Goal: Information Seeking & Learning: Learn about a topic

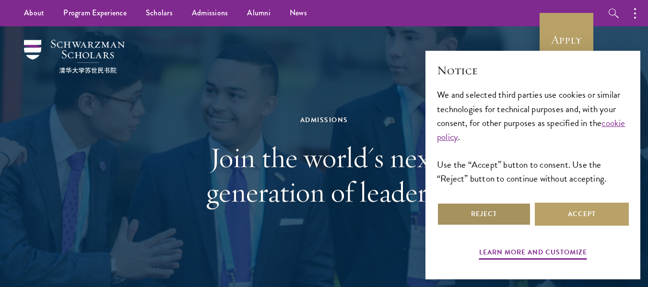
click at [486, 219] on button "Reject" at bounding box center [484, 214] width 94 height 23
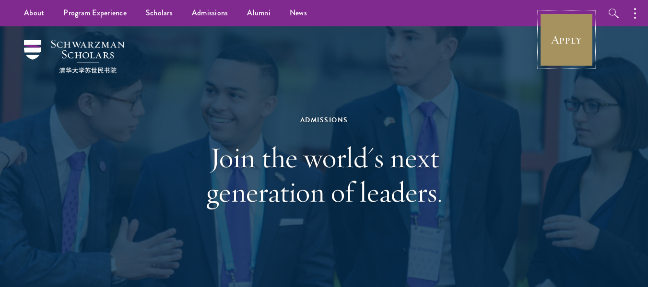
click at [572, 36] on link "Apply" at bounding box center [566, 40] width 54 height 54
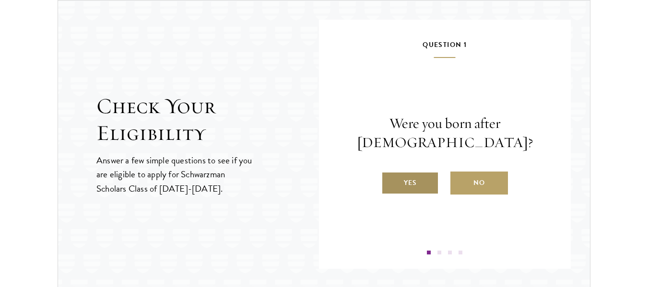
click at [429, 172] on label "Yes" at bounding box center [410, 183] width 58 height 23
click at [429, 185] on label "Yes" at bounding box center [410, 183] width 58 height 23
click at [390, 181] on input "Yes" at bounding box center [385, 177] width 9 height 9
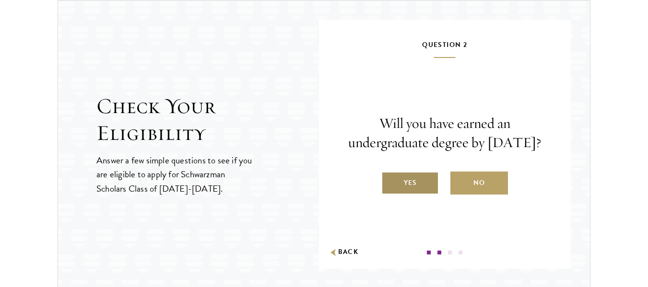
click at [420, 190] on label "Yes" at bounding box center [410, 183] width 58 height 23
click at [390, 181] on input "Yes" at bounding box center [385, 177] width 9 height 9
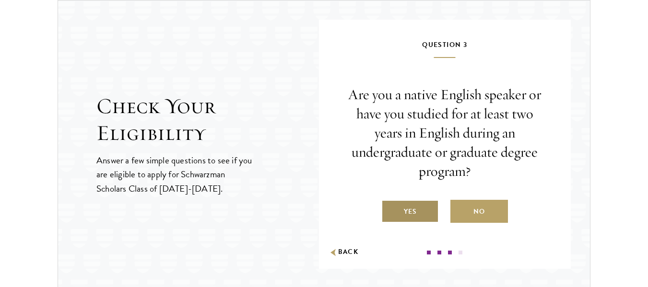
click at [409, 212] on label "Yes" at bounding box center [410, 211] width 58 height 23
click at [390, 210] on input "Yes" at bounding box center [385, 205] width 9 height 9
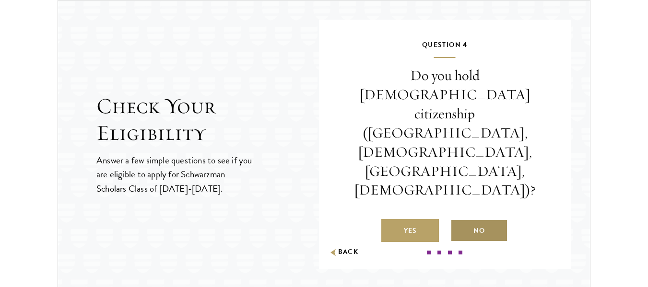
click at [477, 219] on label "No" at bounding box center [479, 230] width 58 height 23
click at [459, 220] on input "No" at bounding box center [454, 224] width 9 height 9
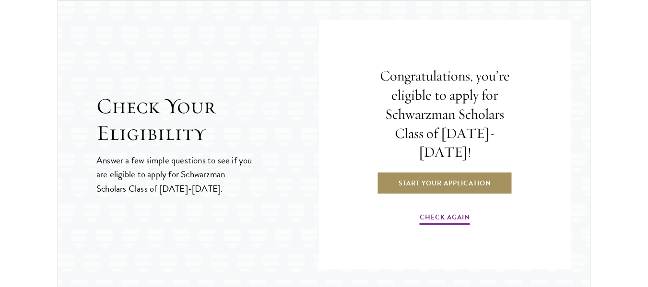
click at [479, 181] on link "Start Your Application" at bounding box center [445, 183] width 136 height 23
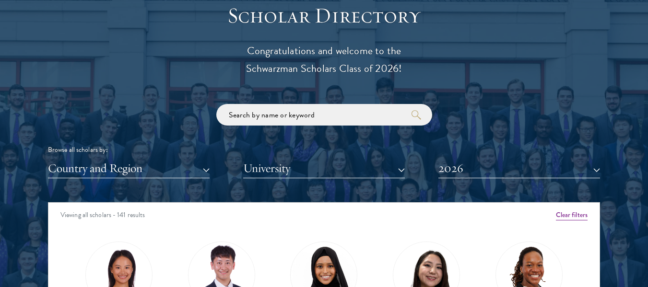
scroll to position [1054, 0]
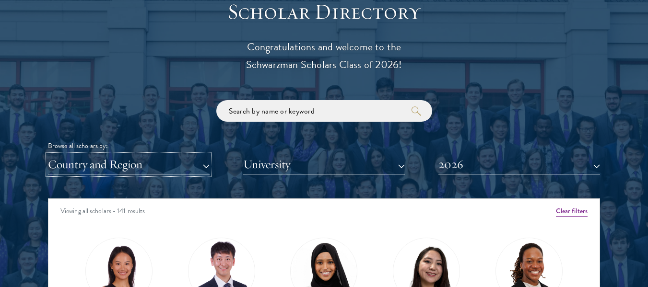
click at [184, 164] on button "Country and Region" at bounding box center [129, 165] width 162 height 20
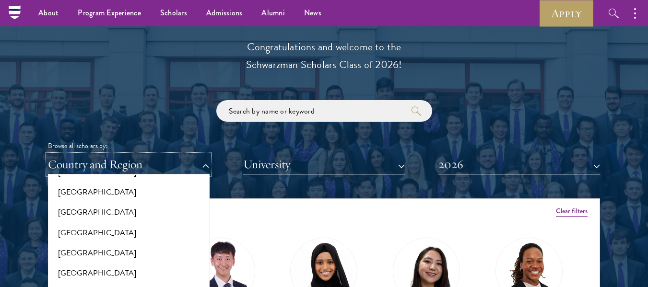
scroll to position [1578, 0]
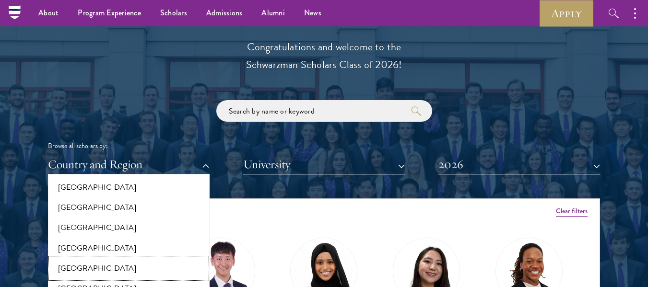
click at [102, 261] on button "[GEOGRAPHIC_DATA]" at bounding box center [129, 268] width 156 height 20
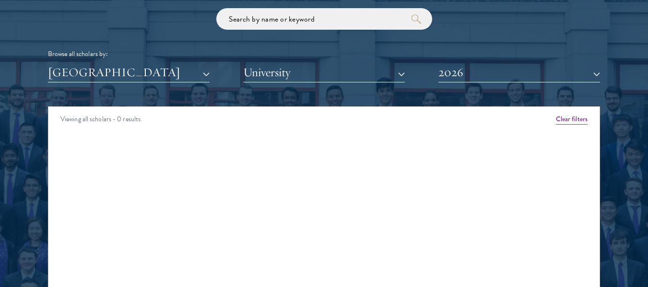
scroll to position [1150, 0]
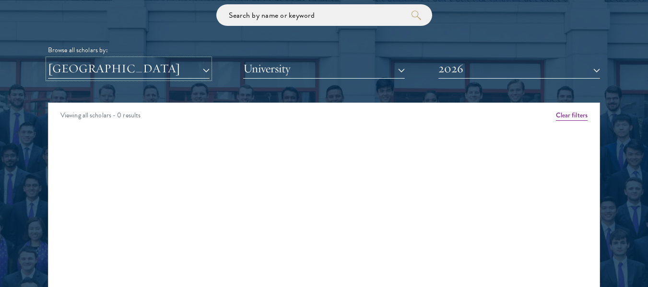
click at [123, 65] on button "[GEOGRAPHIC_DATA]" at bounding box center [129, 69] width 162 height 20
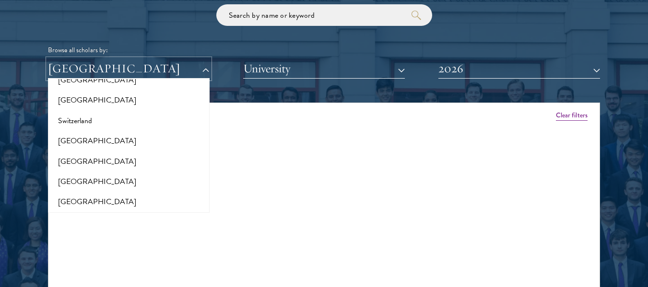
scroll to position [1866, 0]
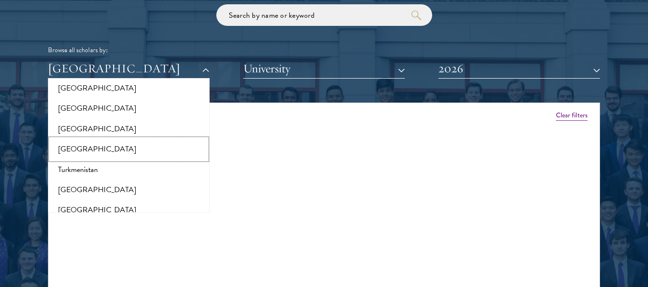
click at [139, 141] on button "[GEOGRAPHIC_DATA]" at bounding box center [129, 149] width 156 height 20
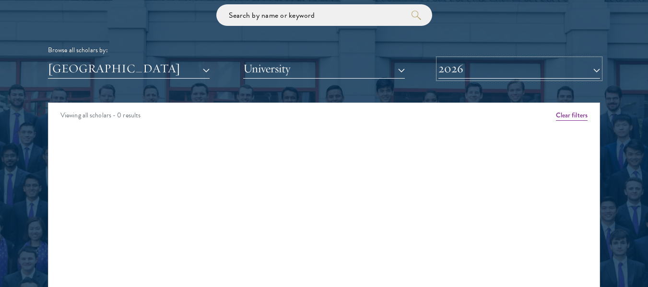
click at [498, 69] on button "2026" at bounding box center [519, 69] width 162 height 20
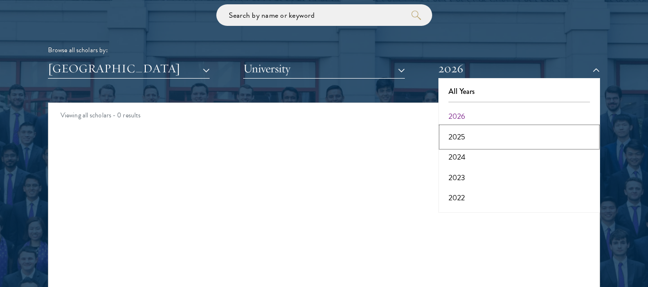
click at [474, 133] on button "2025" at bounding box center [519, 137] width 156 height 20
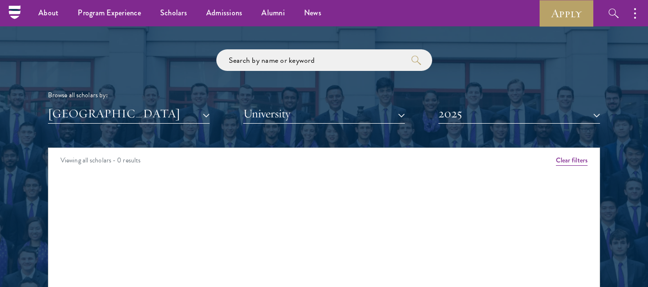
scroll to position [1150, 0]
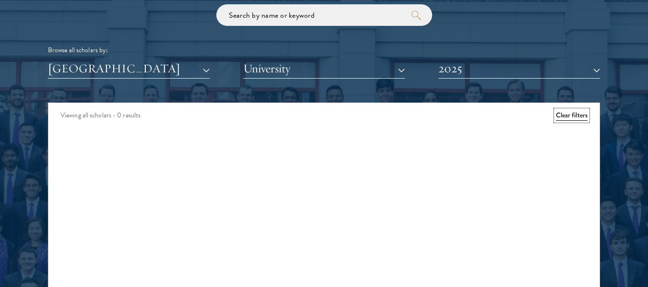
click at [580, 114] on button "Clear filters" at bounding box center [572, 115] width 32 height 11
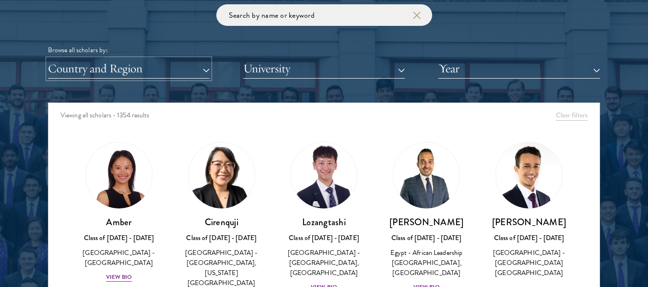
click at [192, 75] on button "Country and Region" at bounding box center [129, 69] width 162 height 20
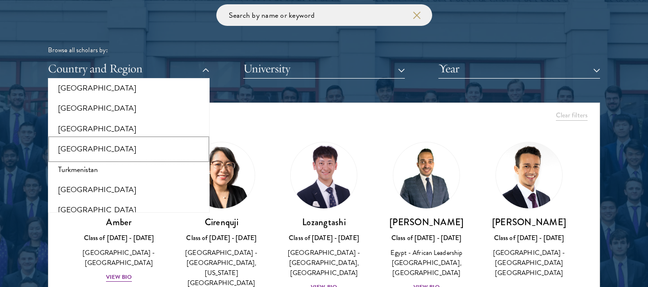
click at [121, 147] on button "[GEOGRAPHIC_DATA]" at bounding box center [129, 149] width 156 height 20
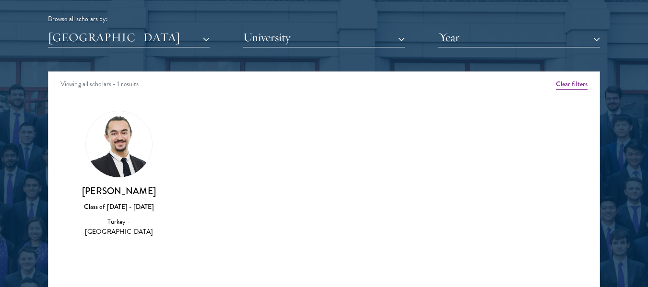
scroll to position [1198, 0]
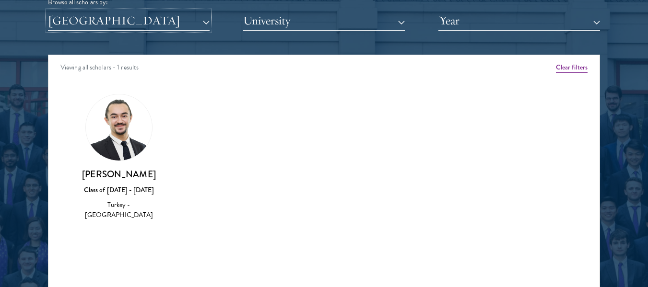
click at [127, 27] on button "[GEOGRAPHIC_DATA]" at bounding box center [129, 21] width 162 height 20
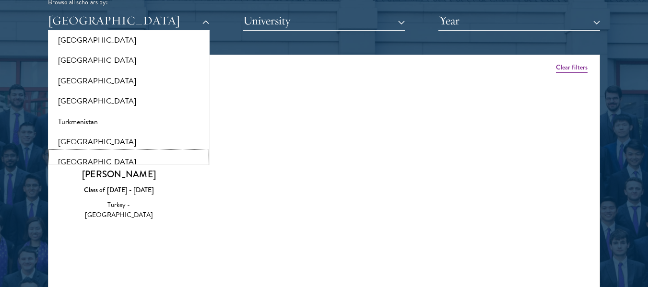
click at [107, 159] on button "[GEOGRAPHIC_DATA]" at bounding box center [129, 162] width 156 height 20
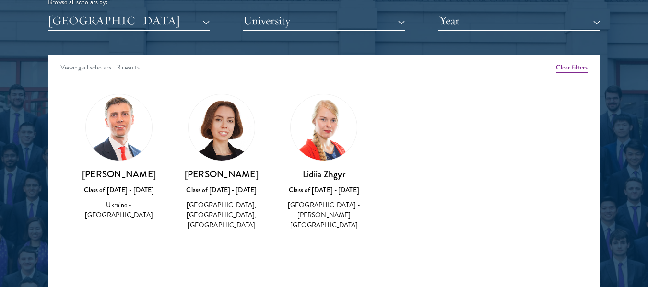
click at [169, 34] on div "Scholar Directory Congratulations and welcome to the Schwarzman Scholars Class …" at bounding box center [324, 98] width 552 height 487
click at [172, 27] on button "[GEOGRAPHIC_DATA]" at bounding box center [129, 21] width 162 height 20
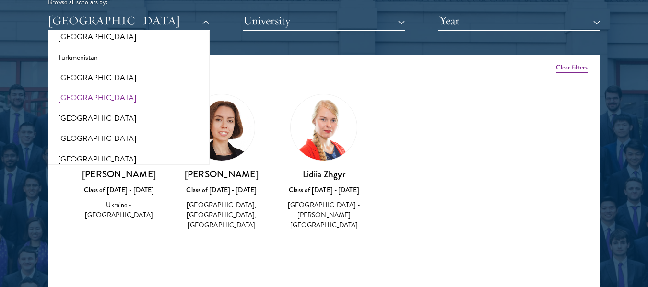
scroll to position [1914, 0]
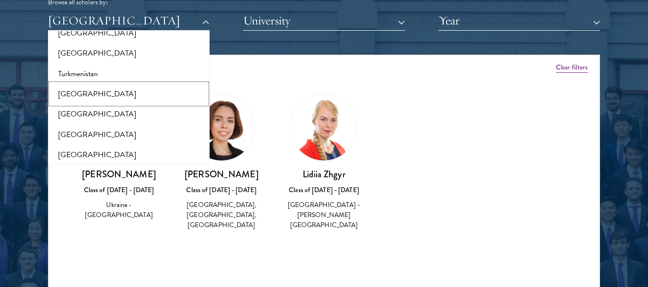
click at [123, 88] on button "[GEOGRAPHIC_DATA]" at bounding box center [129, 94] width 156 height 20
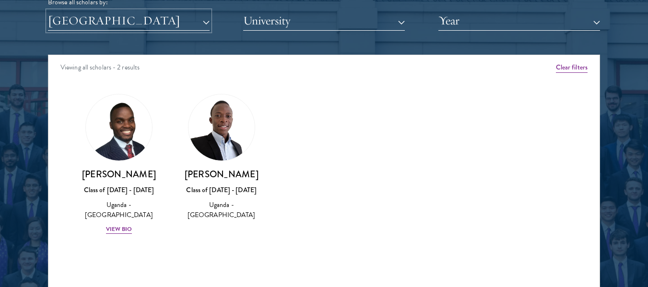
click at [129, 22] on button "[GEOGRAPHIC_DATA]" at bounding box center [129, 21] width 162 height 20
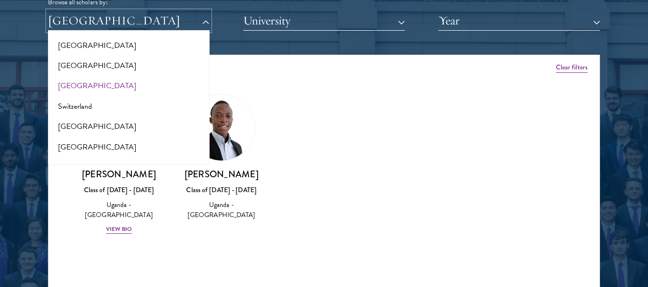
scroll to position [1722, 0]
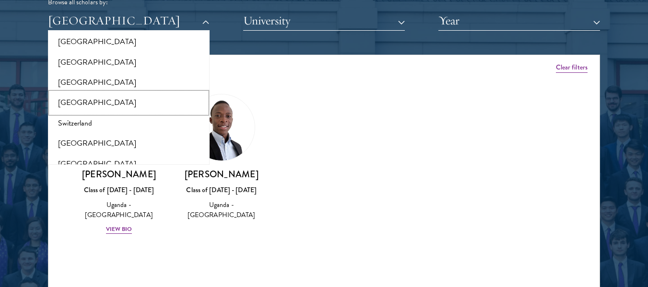
click at [102, 96] on button "[GEOGRAPHIC_DATA]" at bounding box center [129, 103] width 156 height 20
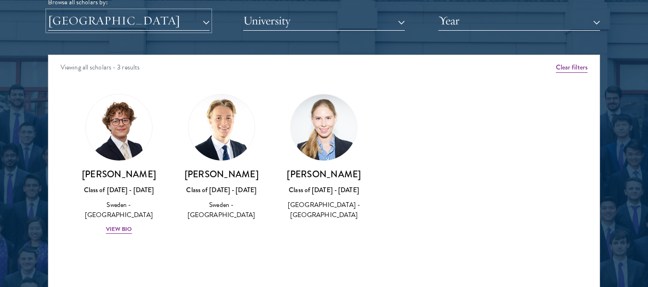
click at [139, 26] on button "[GEOGRAPHIC_DATA]" at bounding box center [129, 21] width 162 height 20
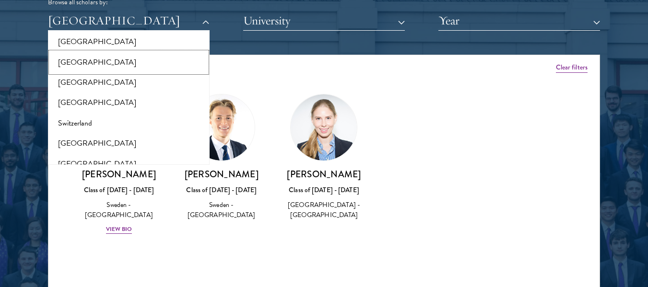
click at [138, 56] on button "[GEOGRAPHIC_DATA]" at bounding box center [129, 62] width 156 height 20
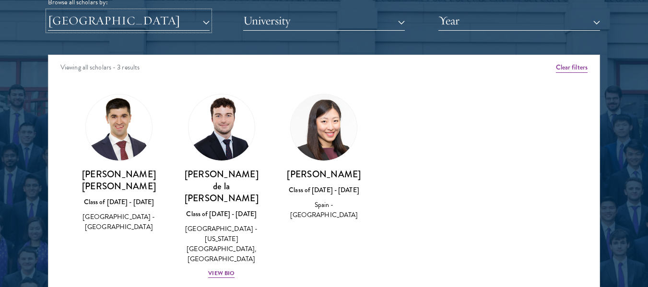
click at [131, 21] on button "[GEOGRAPHIC_DATA]" at bounding box center [129, 21] width 162 height 20
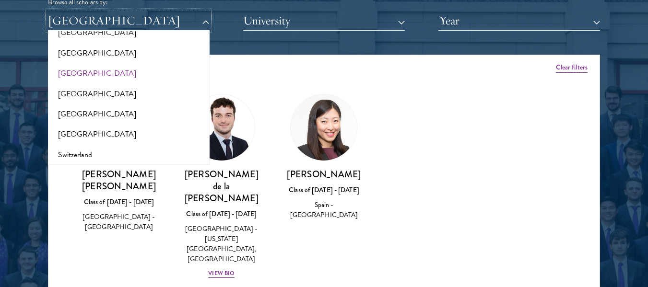
scroll to position [1674, 0]
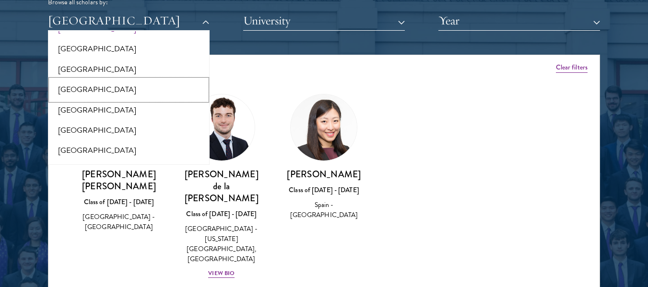
click at [122, 80] on button "[GEOGRAPHIC_DATA]" at bounding box center [129, 90] width 156 height 20
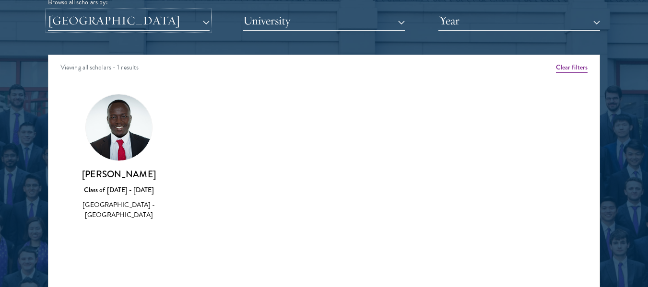
click at [151, 23] on button "[GEOGRAPHIC_DATA]" at bounding box center [129, 21] width 162 height 20
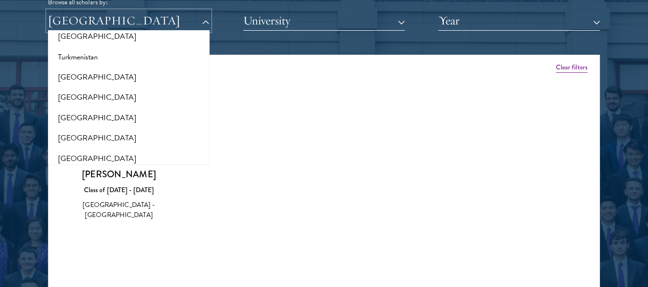
scroll to position [1914, 0]
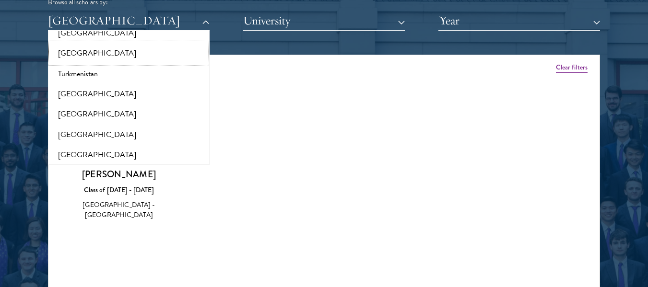
click at [137, 45] on button "[GEOGRAPHIC_DATA]" at bounding box center [129, 53] width 156 height 20
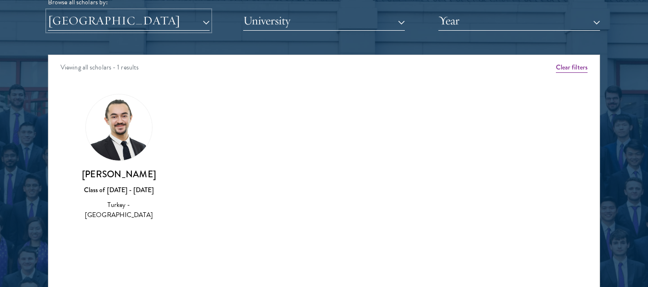
click at [172, 24] on button "[GEOGRAPHIC_DATA]" at bounding box center [129, 21] width 162 height 20
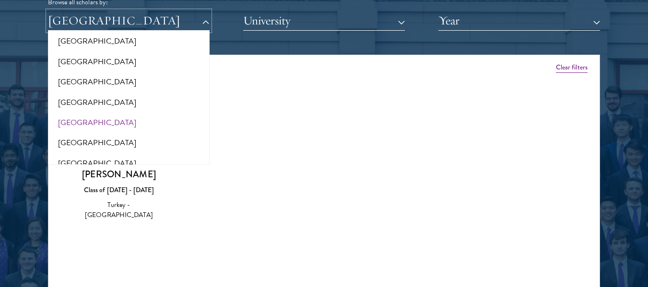
scroll to position [2010, 0]
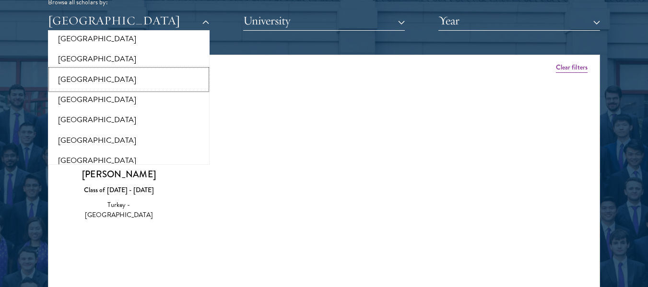
click at [152, 70] on button "[GEOGRAPHIC_DATA]" at bounding box center [129, 79] width 156 height 20
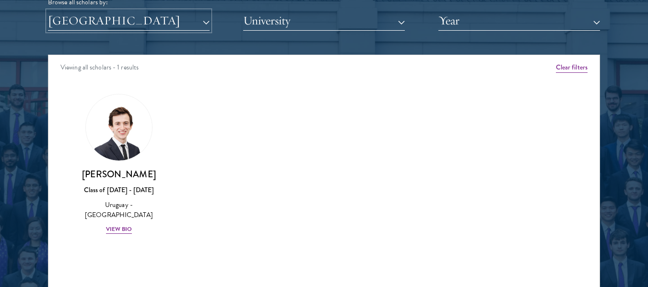
click at [151, 25] on button "[GEOGRAPHIC_DATA]" at bounding box center [129, 21] width 162 height 20
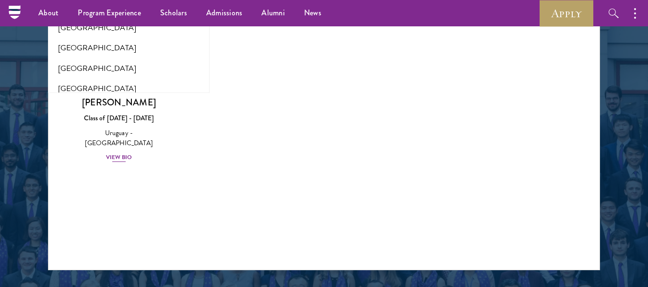
scroll to position [1246, 0]
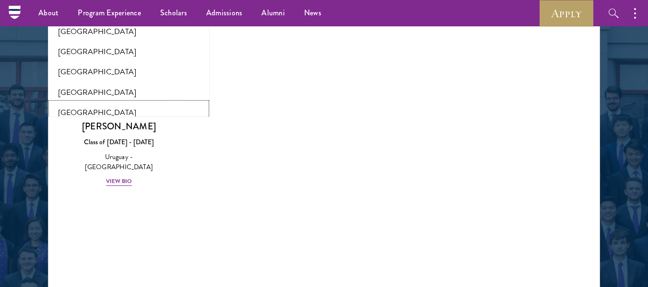
click at [135, 103] on button "[GEOGRAPHIC_DATA]" at bounding box center [129, 113] width 156 height 20
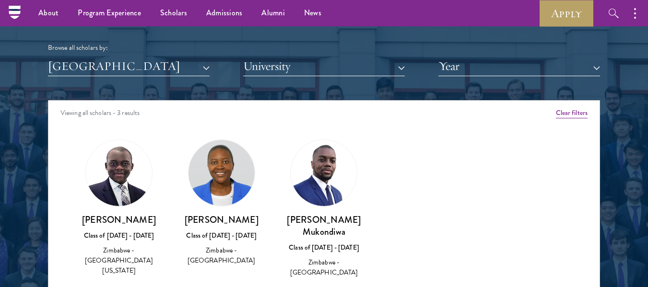
scroll to position [1150, 0]
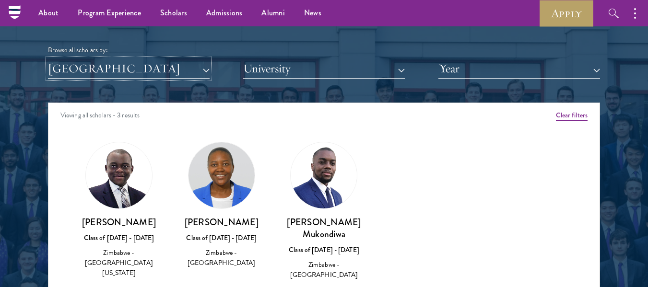
click at [137, 71] on button "[GEOGRAPHIC_DATA]" at bounding box center [129, 69] width 162 height 20
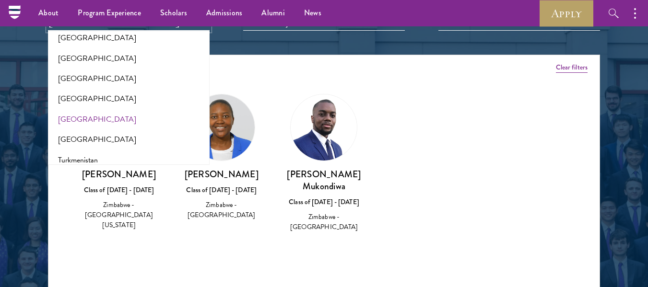
scroll to position [1818, 0]
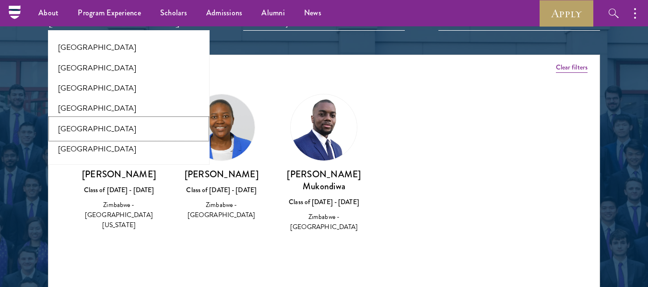
click at [141, 119] on button "[GEOGRAPHIC_DATA]" at bounding box center [129, 129] width 156 height 20
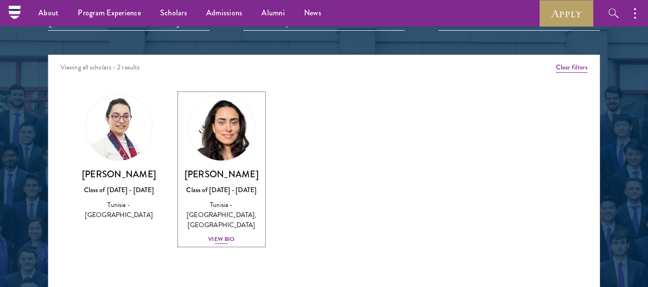
click at [222, 208] on div "Tunisia - [GEOGRAPHIC_DATA], [GEOGRAPHIC_DATA]" at bounding box center [221, 215] width 83 height 30
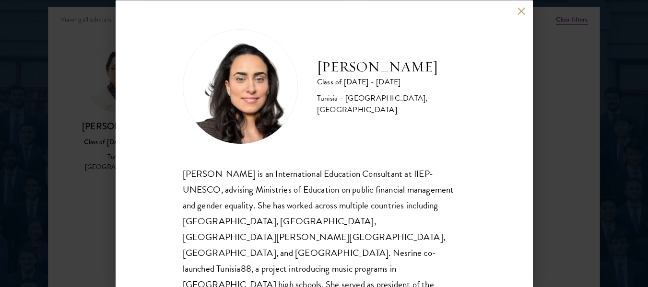
click at [555, 106] on div "[PERSON_NAME] Class of [DATE] - [DATE] [GEOGRAPHIC_DATA] - [GEOGRAPHIC_DATA], […" at bounding box center [324, 143] width 648 height 287
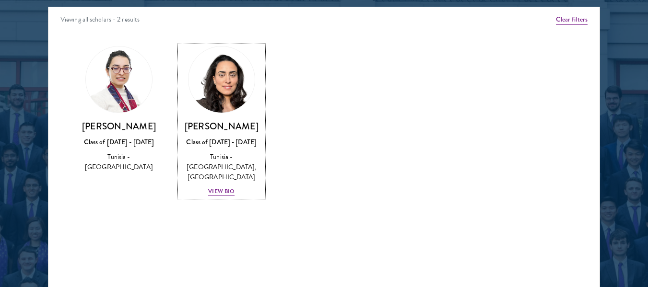
click at [521, 12] on div "Viewing all scholars - 2 results" at bounding box center [323, 20] width 551 height 27
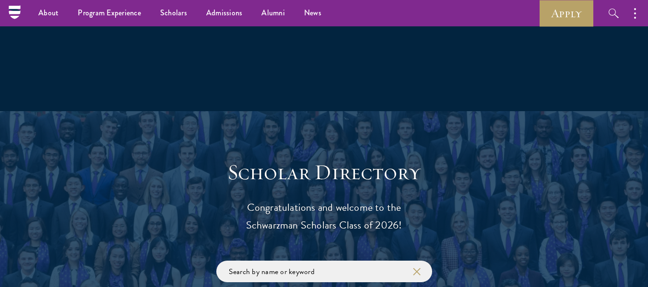
scroll to position [863, 0]
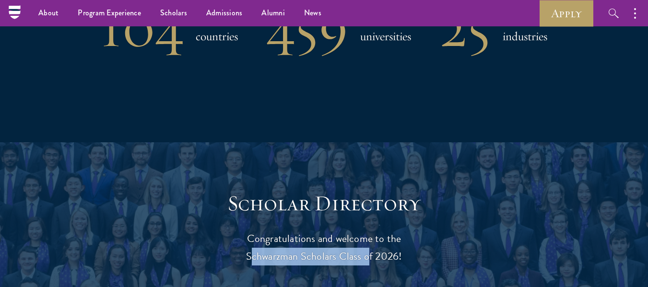
drag, startPoint x: 247, startPoint y: 256, endPoint x: 363, endPoint y: 256, distance: 116.5
click at [363, 256] on p "Congratulations and welcome to the Schwarzman Scholars Class of 2026!" at bounding box center [323, 247] width 297 height 35
copy p "Schwarzman Scholars Class"
